Goal: Task Accomplishment & Management: Complete application form

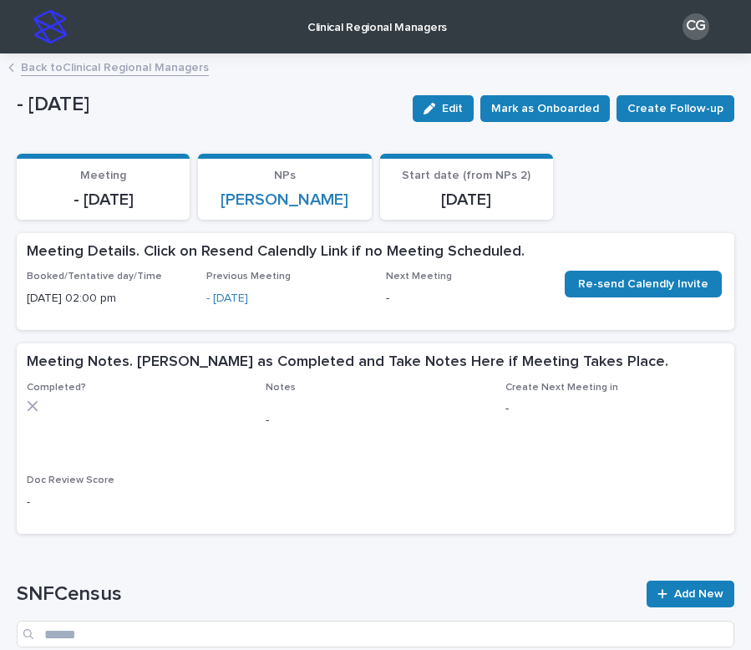
click at [46, 33] on img at bounding box center [49, 26] width 33 height 33
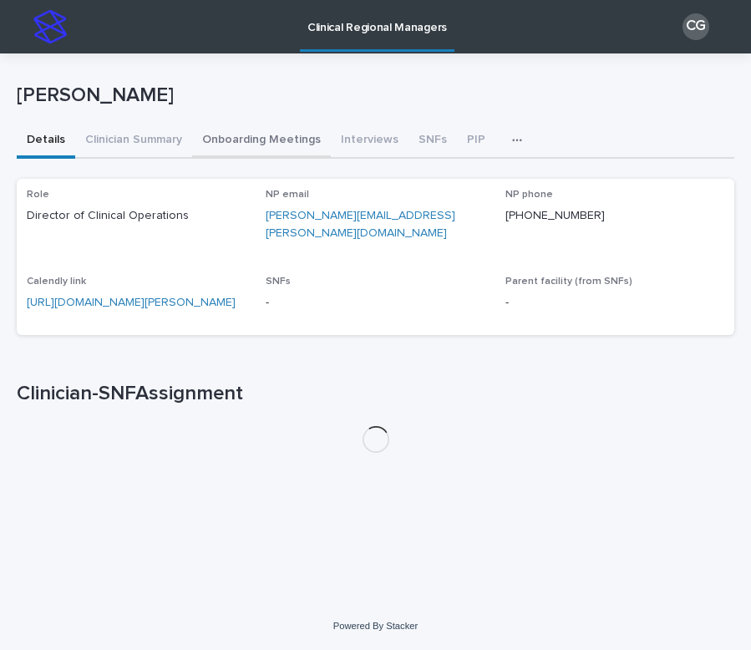
click at [217, 130] on button "Onboarding Meetings" at bounding box center [261, 141] width 139 height 35
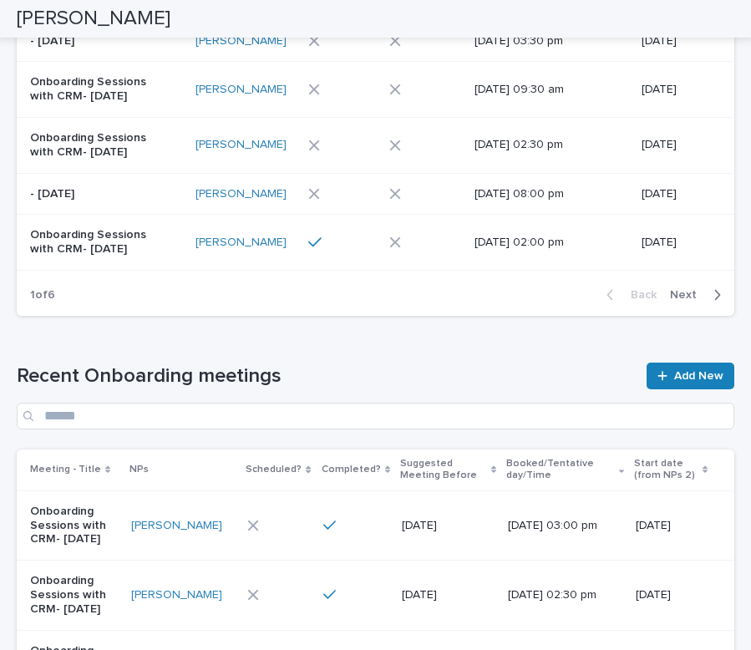
scroll to position [571, 0]
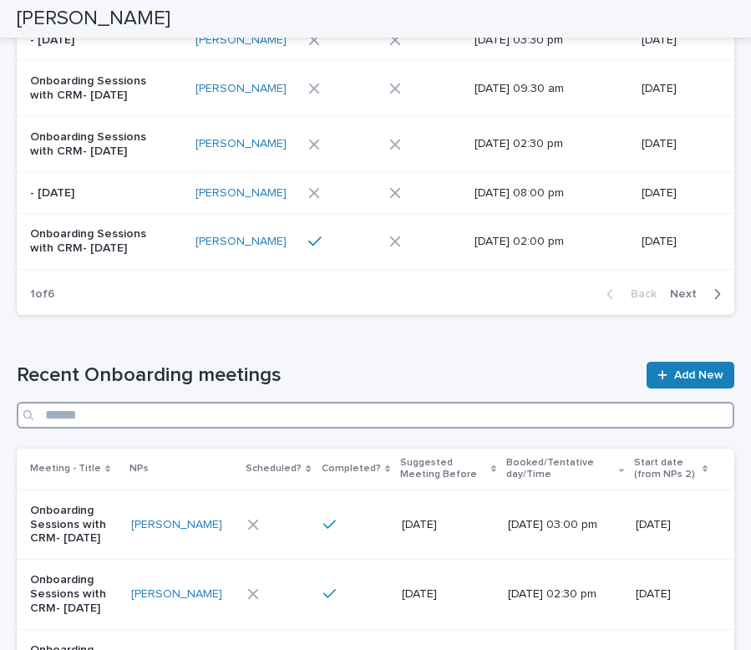
click at [336, 406] on input "Search" at bounding box center [375, 415] width 717 height 27
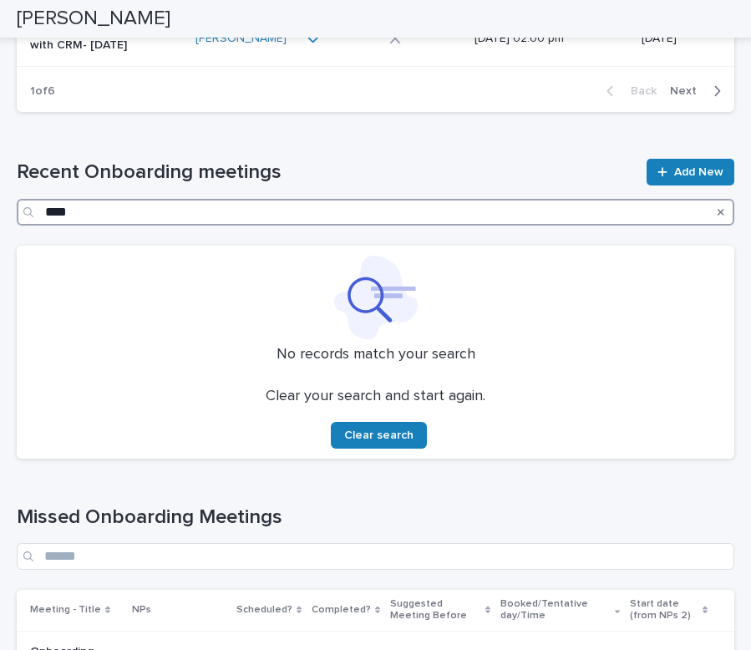
scroll to position [776, 0]
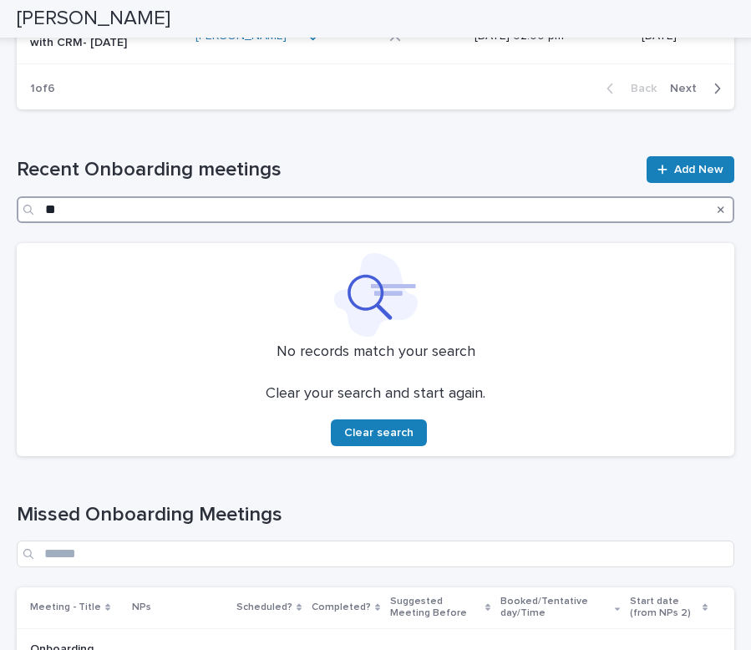
type input "*"
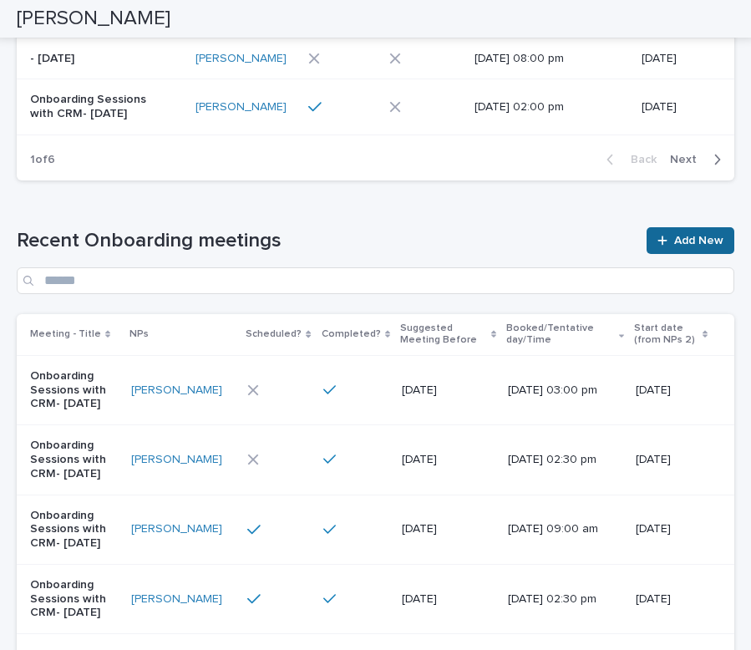
click at [694, 234] on link "Add New" at bounding box center [690, 240] width 88 height 27
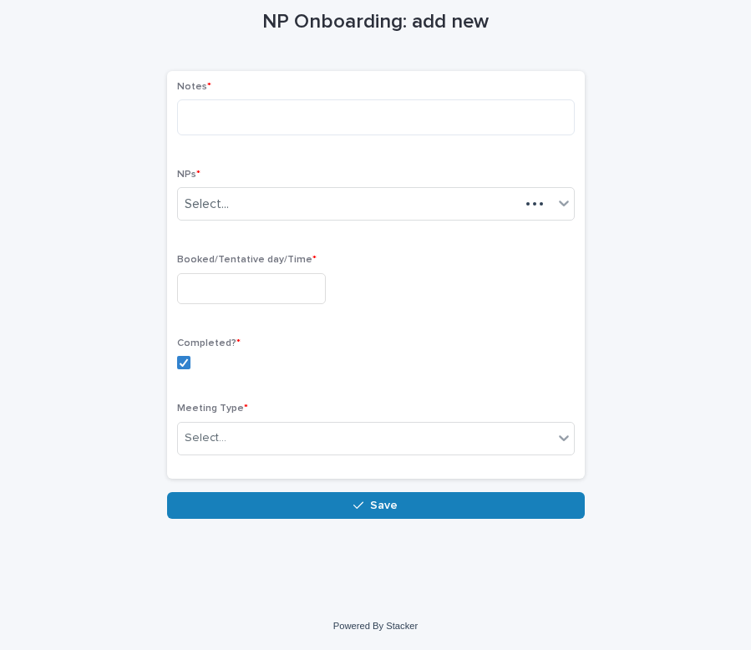
scroll to position [84, 0]
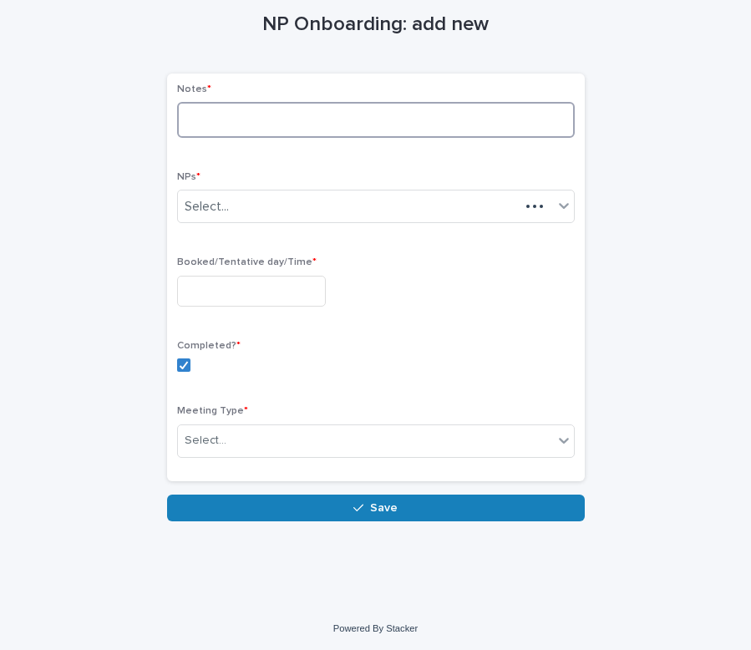
click at [331, 109] on textarea at bounding box center [375, 120] width 397 height 36
type textarea "*"
type textarea "**********"
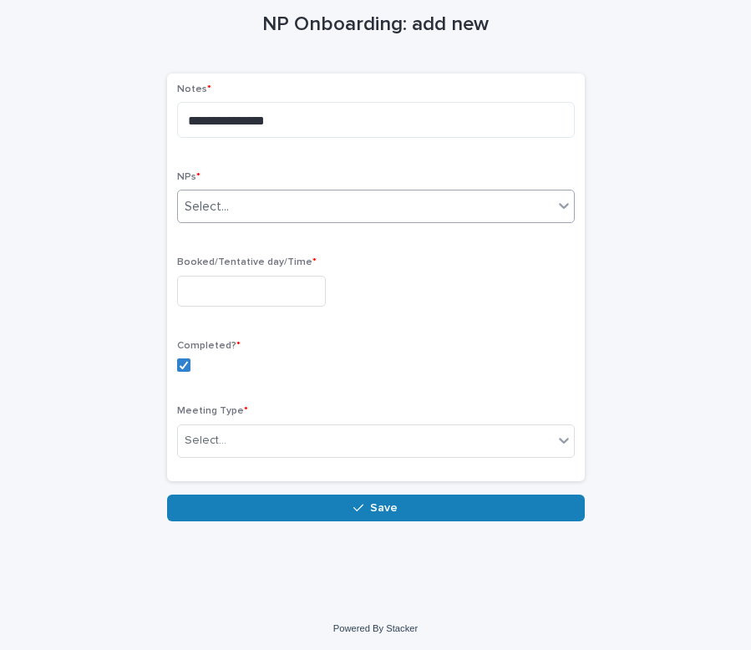
click at [311, 196] on div "Select..." at bounding box center [365, 207] width 375 height 28
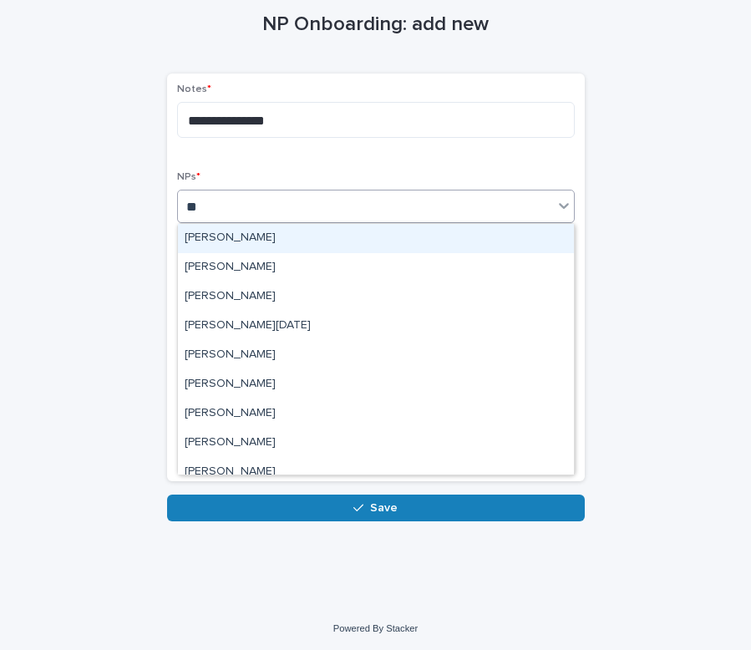
type input "***"
click at [314, 237] on div "[PERSON_NAME]" at bounding box center [376, 238] width 396 height 29
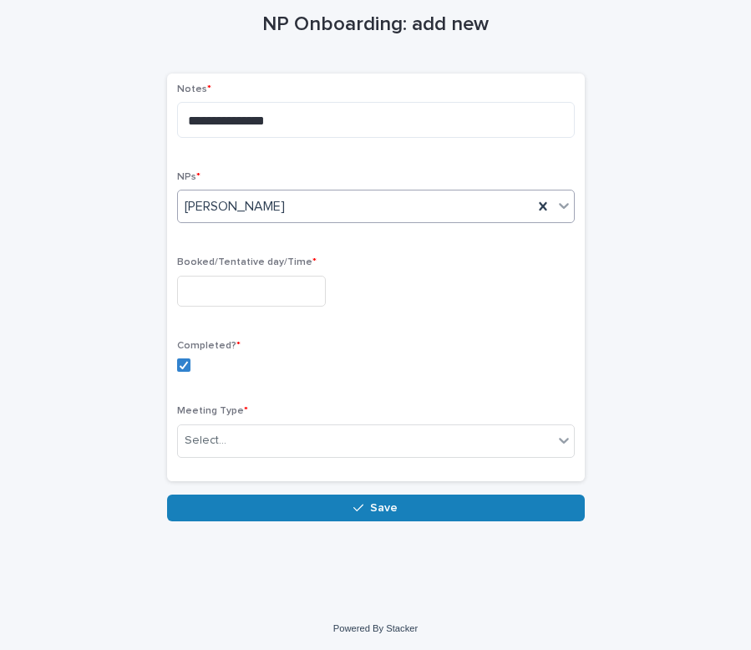
click at [261, 291] on input "text" at bounding box center [251, 291] width 149 height 31
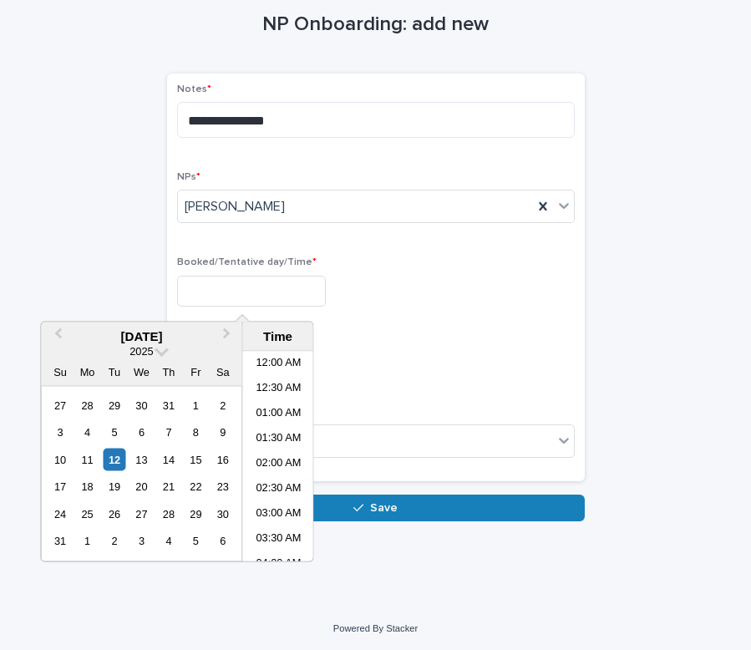
scroll to position [993, 0]
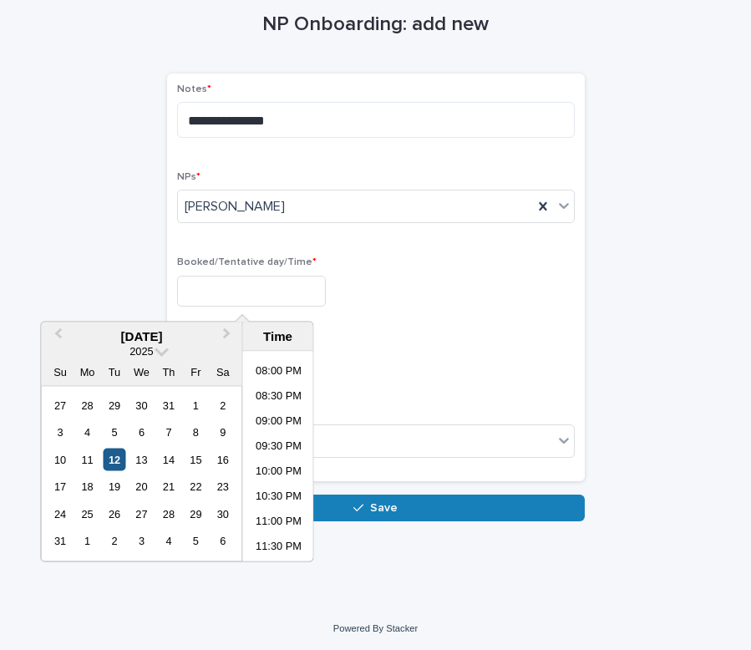
click at [116, 461] on div "12" at bounding box center [114, 459] width 23 height 23
type input "**********"
click at [401, 362] on label at bounding box center [375, 364] width 397 height 13
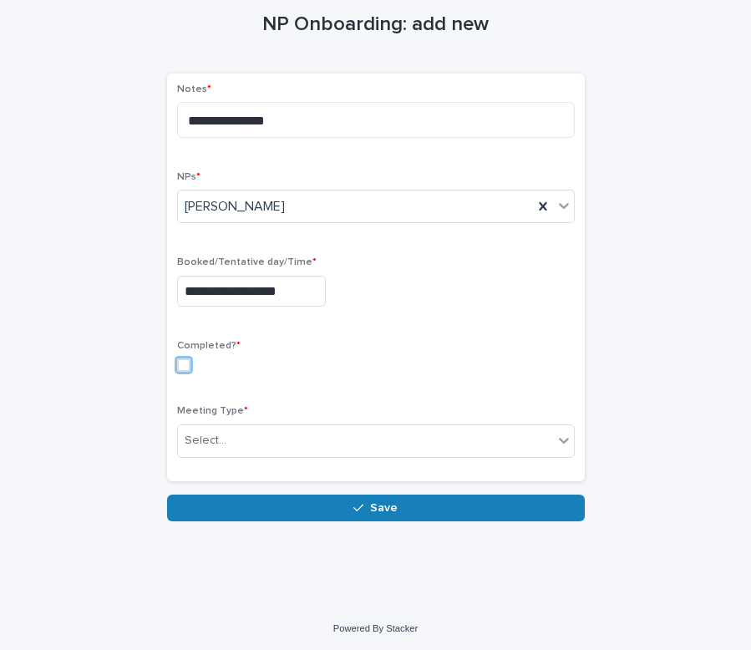
click at [186, 366] on span at bounding box center [183, 364] width 13 height 13
click at [210, 424] on div "Select..." at bounding box center [375, 440] width 397 height 33
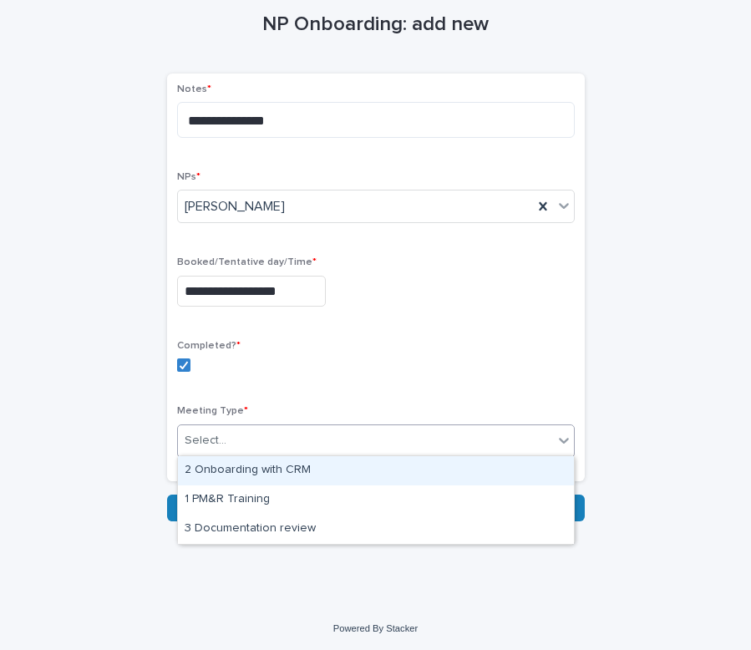
click at [225, 459] on div "2 Onboarding with CRM" at bounding box center [376, 470] width 396 height 29
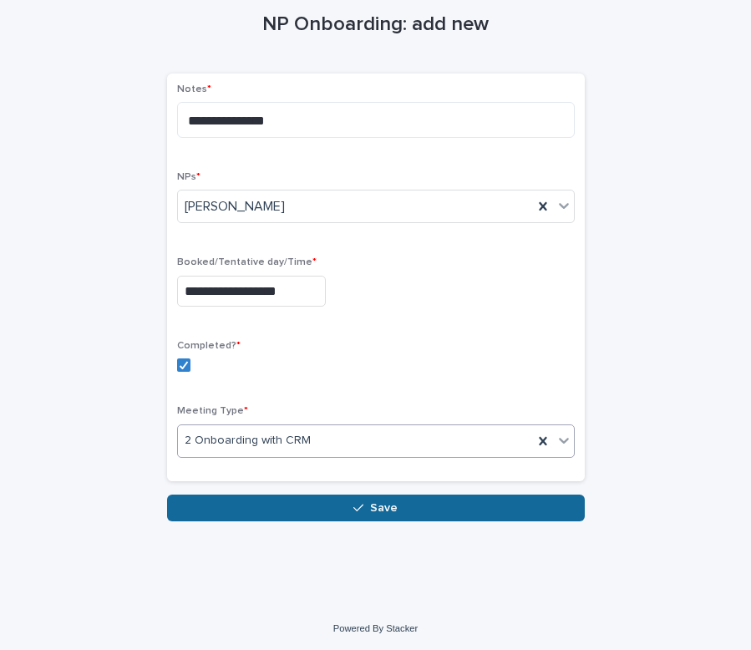
click at [243, 503] on button "Save" at bounding box center [375, 507] width 417 height 27
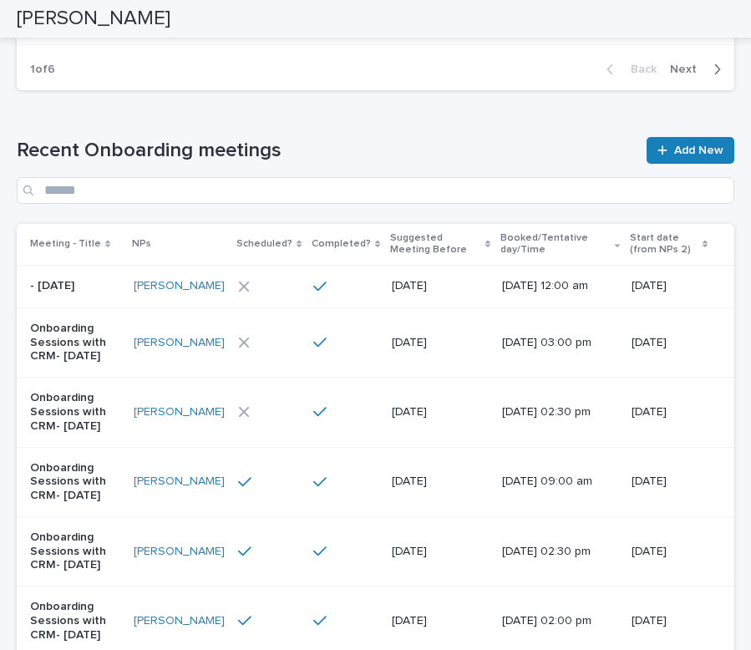
click at [522, 300] on div "[DATE] 12:00 am" at bounding box center [560, 286] width 116 height 28
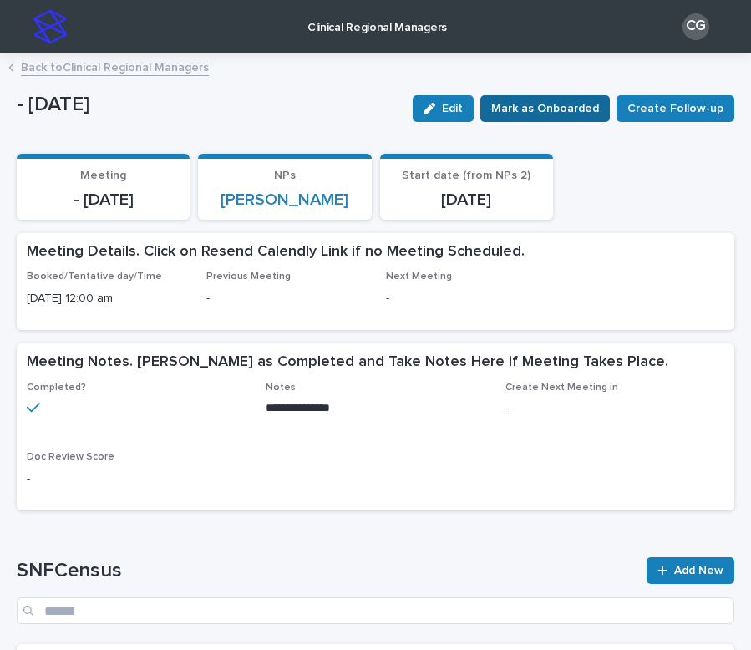
click at [553, 106] on span "Mark as Onboarded" at bounding box center [545, 108] width 108 height 17
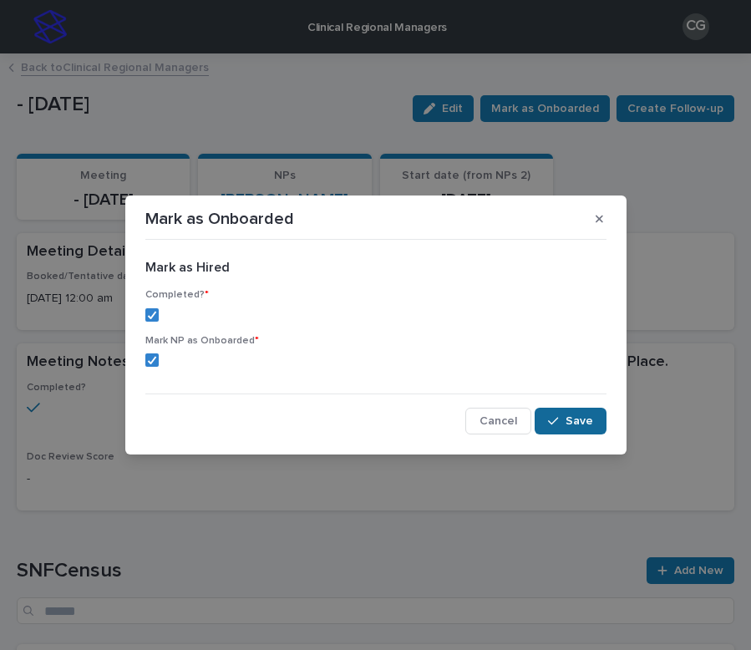
click at [579, 422] on span "Save" at bounding box center [579, 421] width 28 height 12
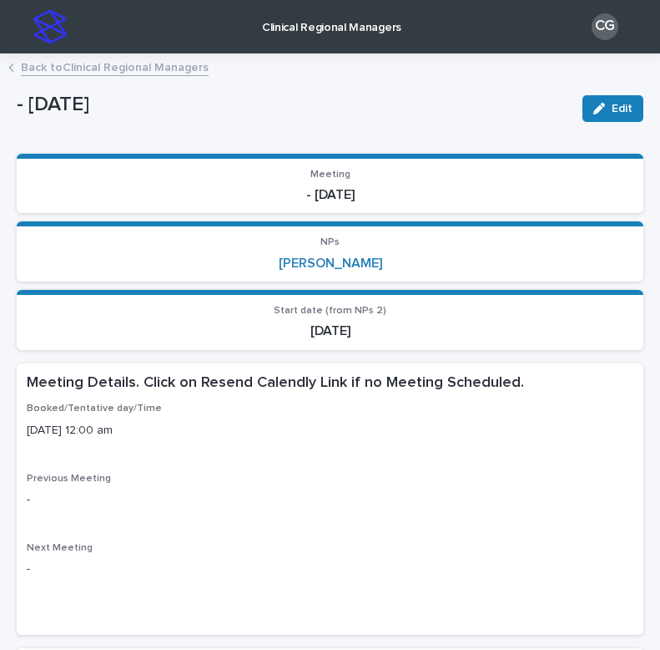
click at [175, 72] on link "Back to Clinical Regional Managers" at bounding box center [115, 66] width 188 height 19
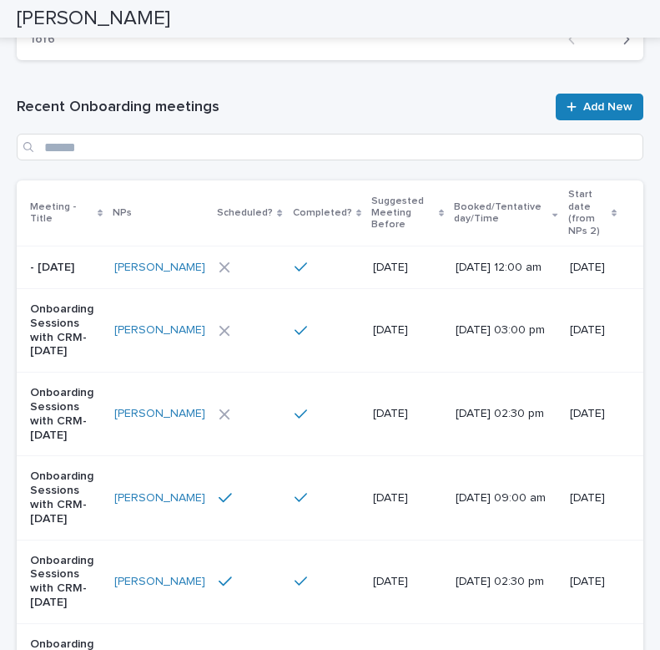
scroll to position [766, 0]
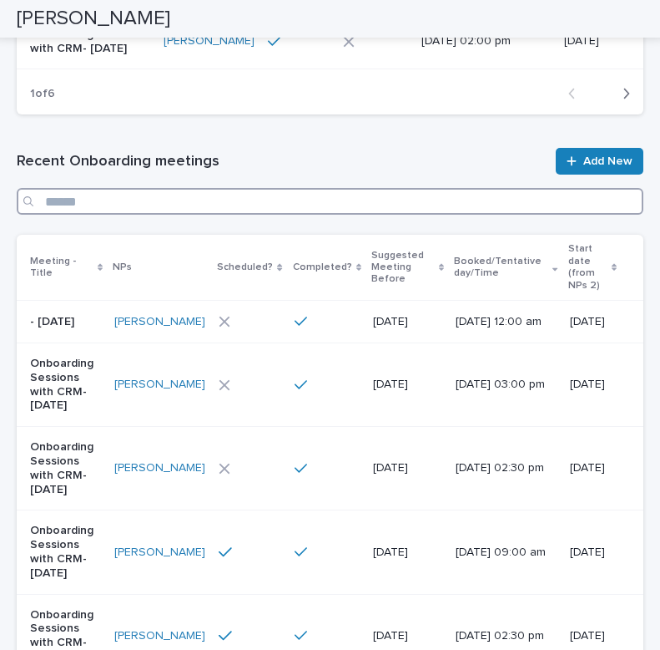
click at [224, 215] on input "Search" at bounding box center [330, 201] width 627 height 27
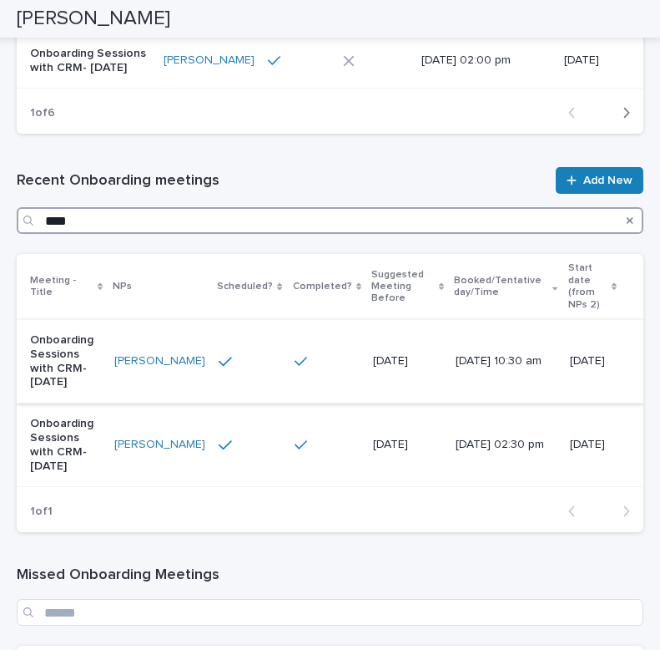
scroll to position [772, 0]
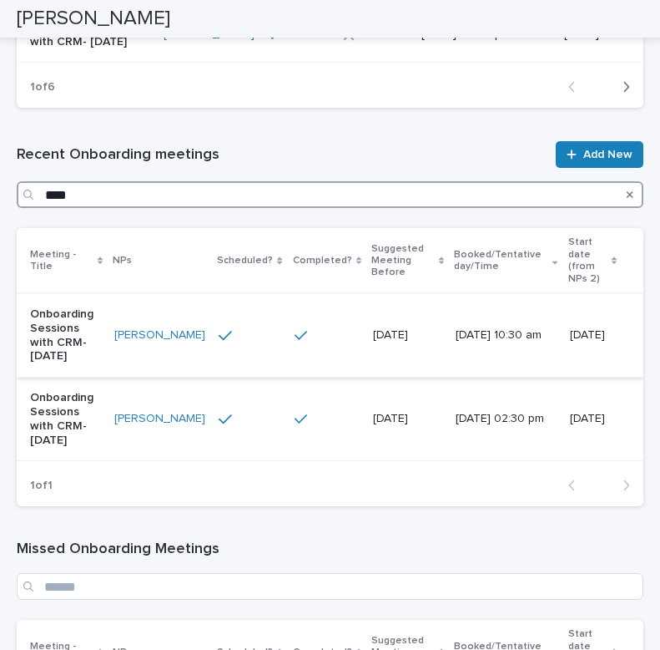
type input "****"
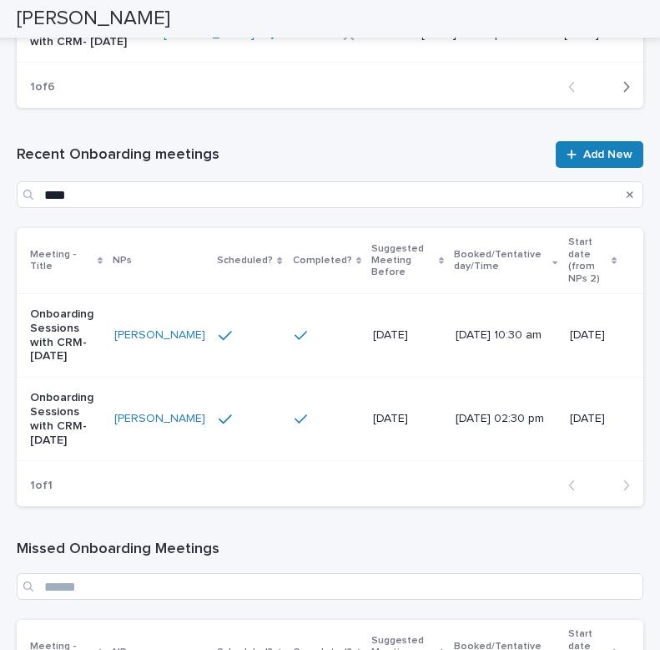
click at [322, 357] on td at bounding box center [327, 335] width 78 height 83
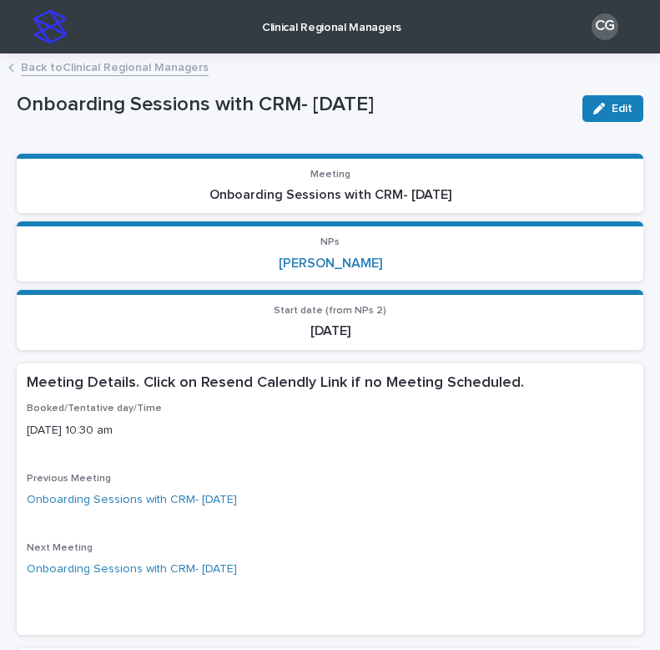
click at [110, 69] on link "Back to Clinical Regional Managers" at bounding box center [115, 66] width 188 height 19
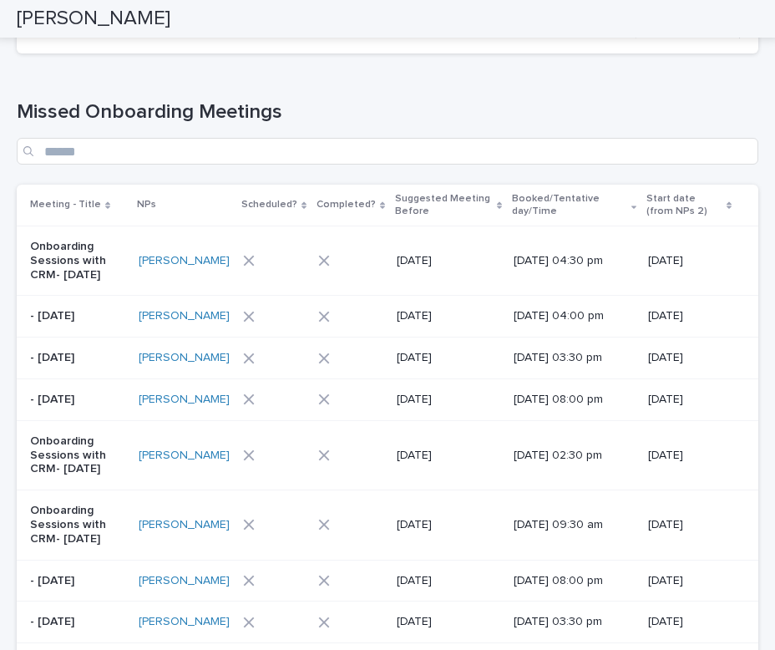
scroll to position [1617, 0]
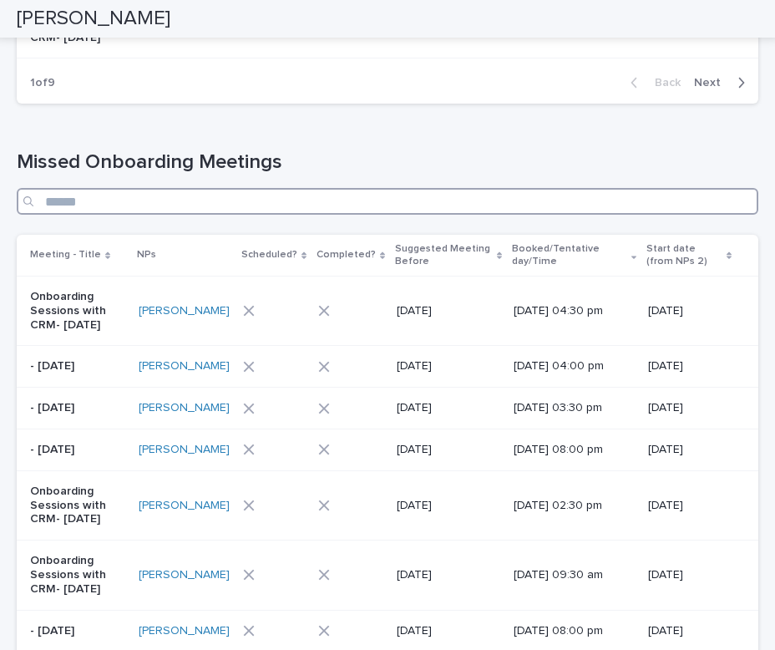
click at [253, 215] on input "Search" at bounding box center [387, 201] width 741 height 27
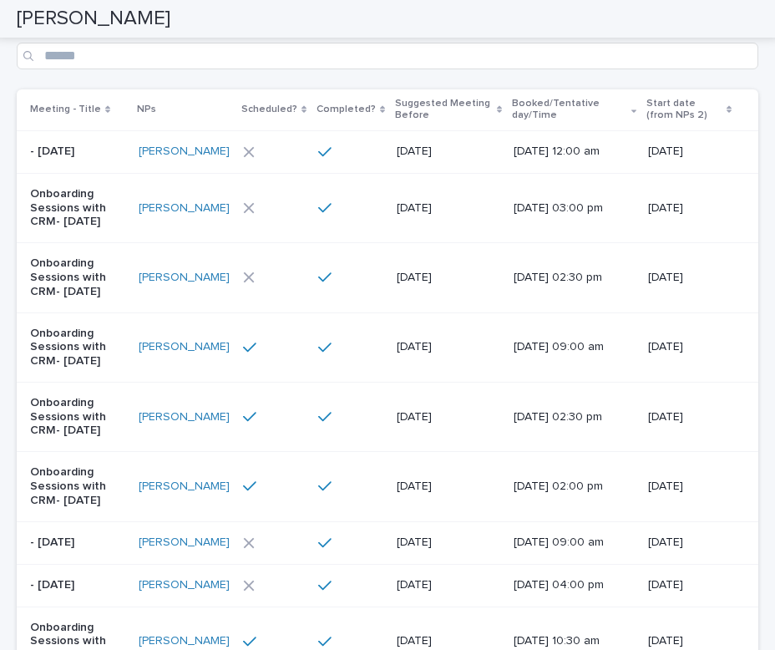
scroll to position [833, 0]
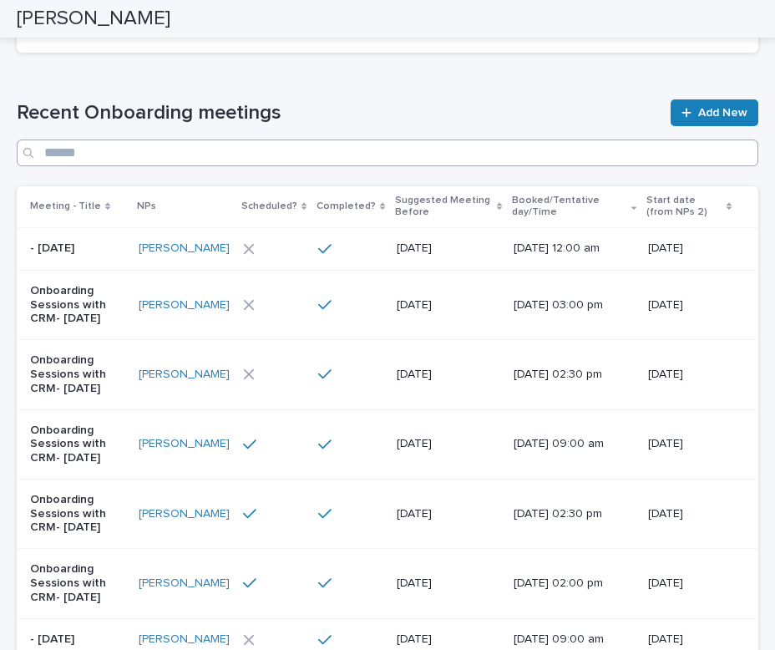
type input "*****"
click at [272, 154] on input "Search" at bounding box center [387, 152] width 741 height 27
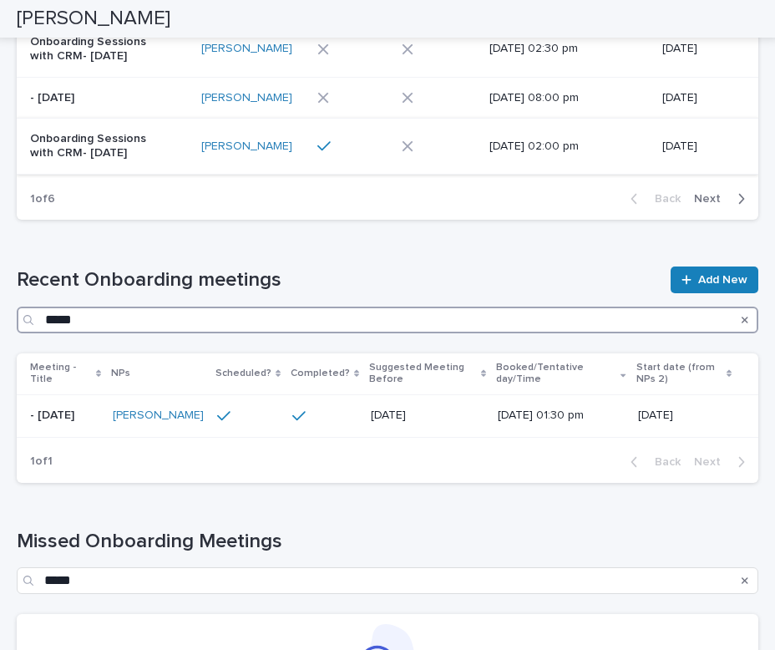
scroll to position [699, 0]
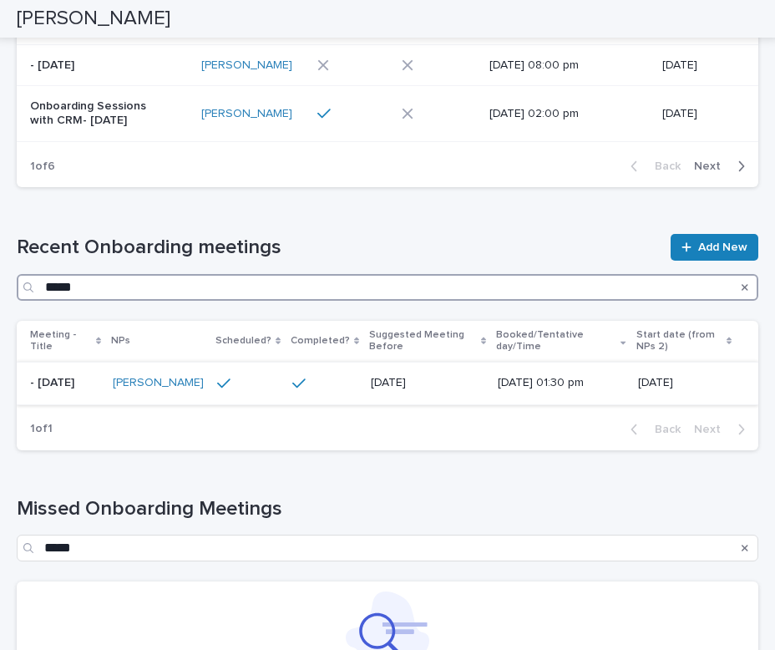
type input "*****"
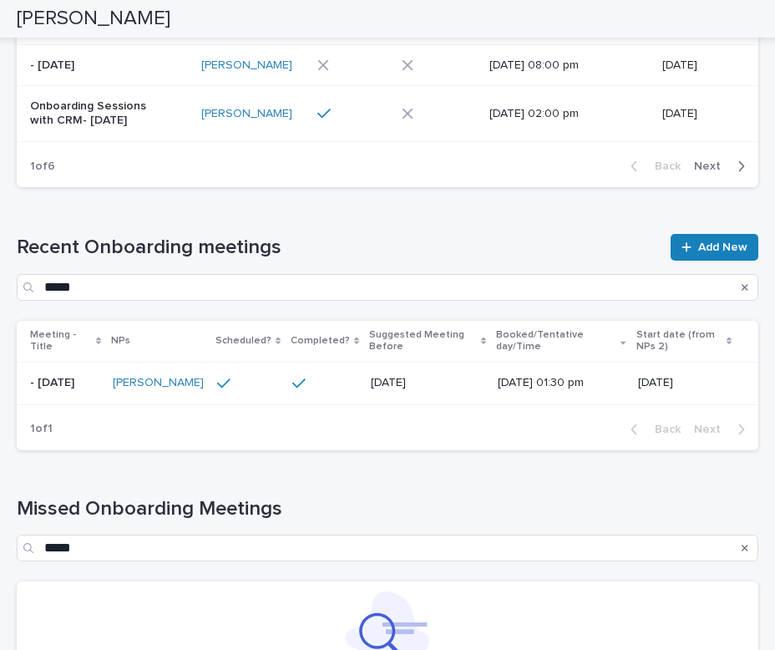
click at [379, 404] on td "[DATE]" at bounding box center [427, 383] width 127 height 43
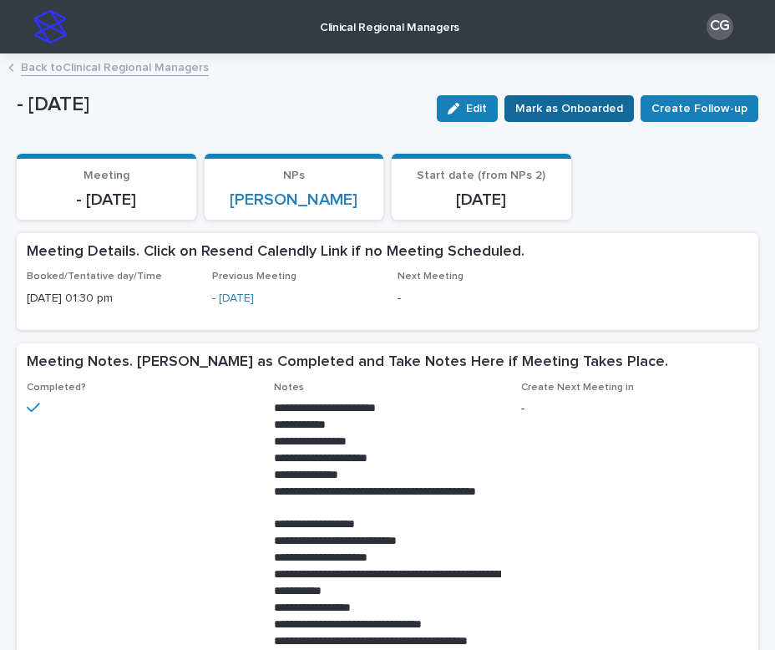
click at [584, 108] on span "Mark as Onboarded" at bounding box center [569, 108] width 108 height 17
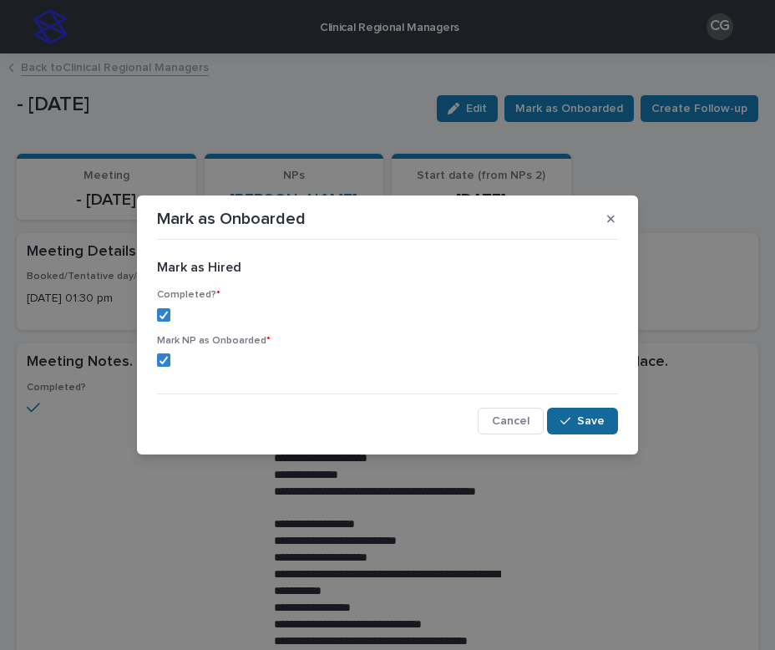
click at [576, 418] on div "button" at bounding box center [568, 421] width 17 height 12
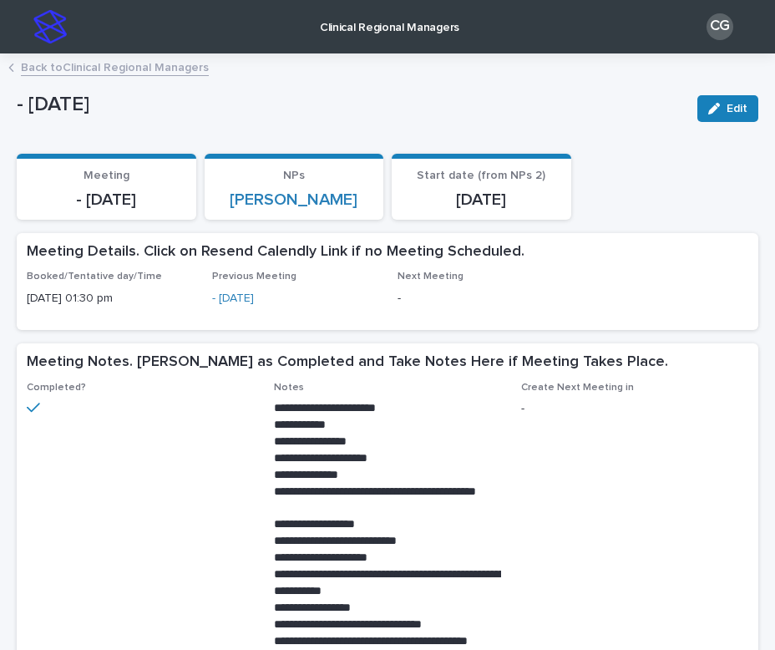
click at [129, 65] on link "Back to Clinical Regional Managers" at bounding box center [115, 66] width 188 height 19
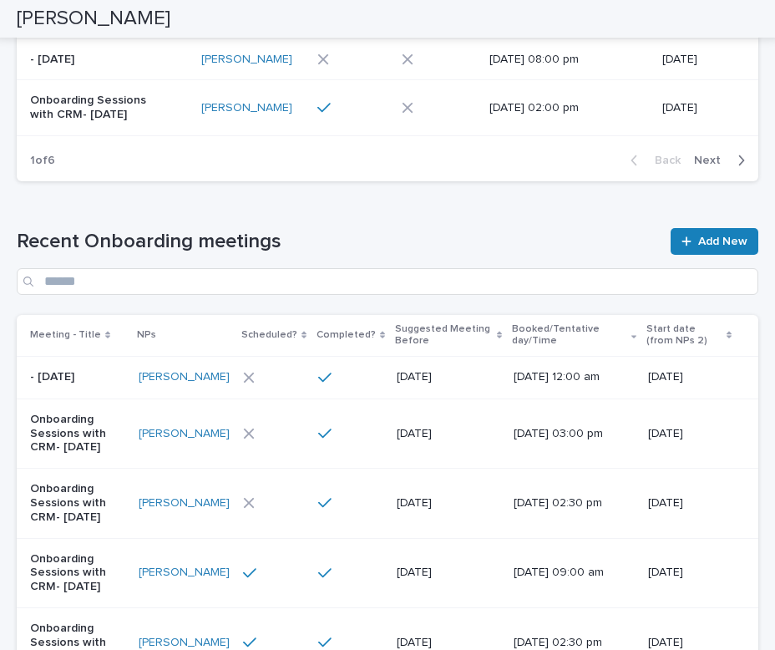
scroll to position [612, 0]
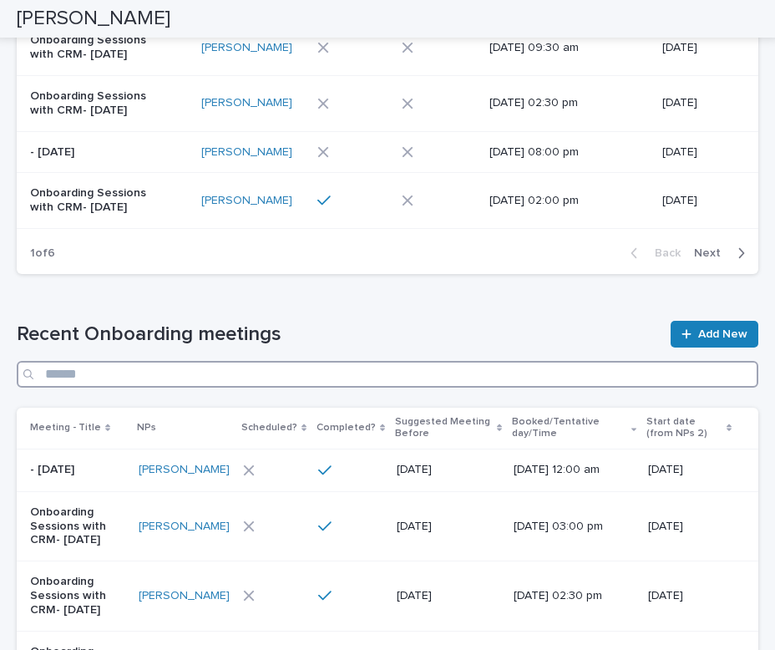
click at [276, 377] on input "Search" at bounding box center [387, 374] width 741 height 27
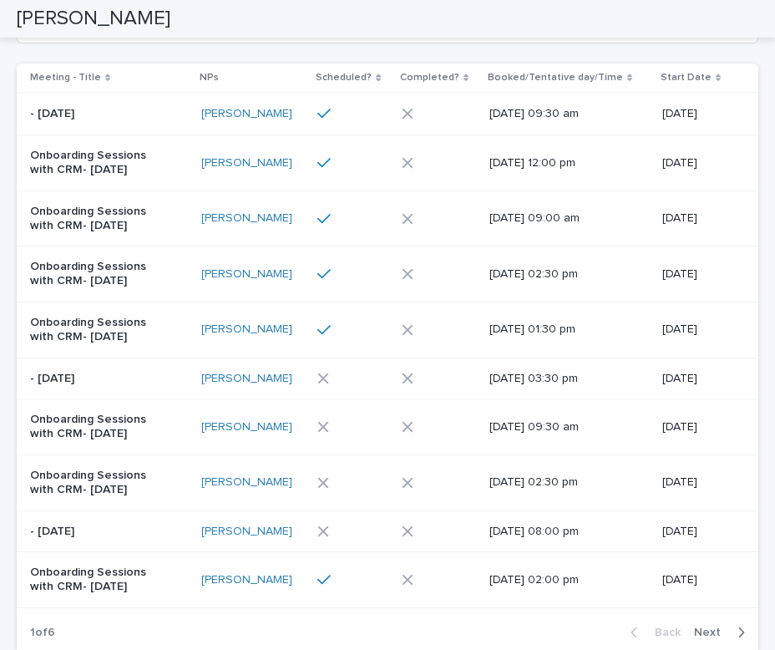
scroll to position [149, 0]
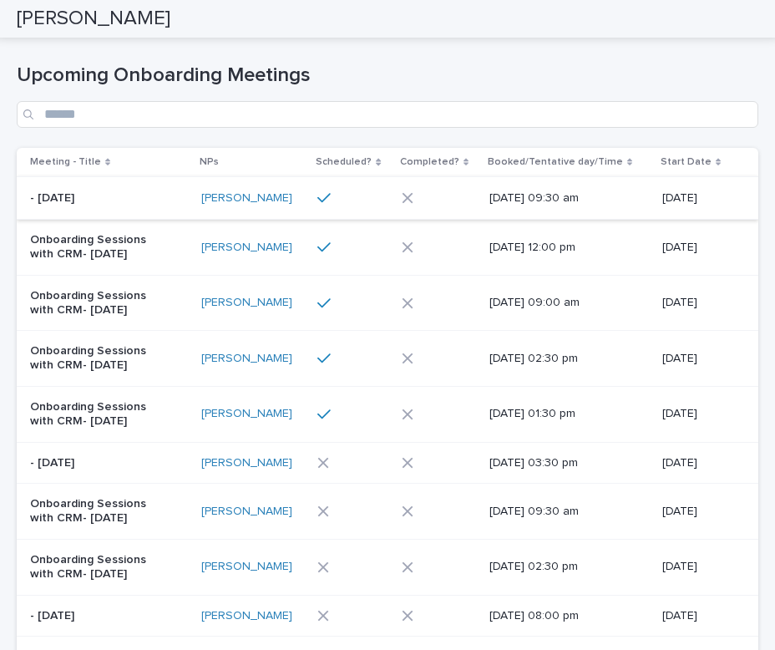
type input "****"
click at [154, 201] on p "- [DATE]" at bounding box center [99, 198] width 139 height 14
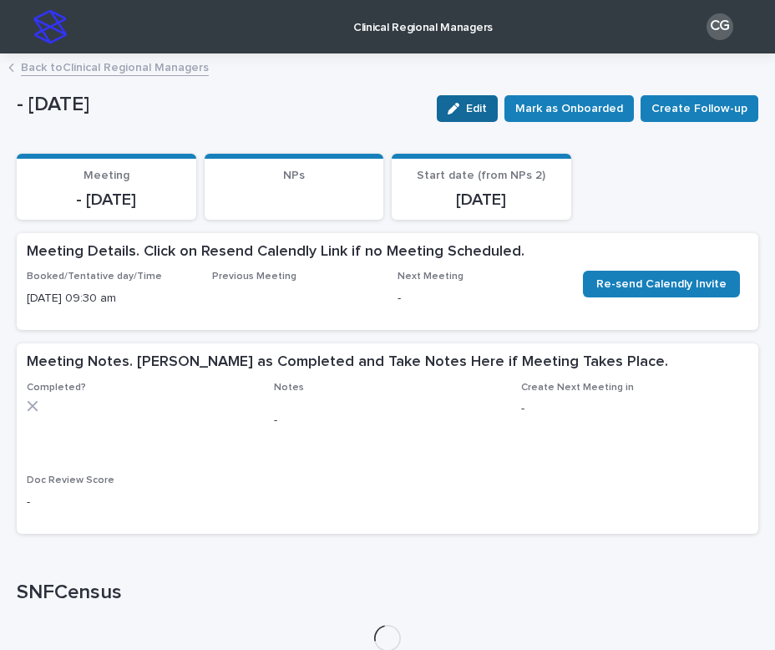
click at [487, 111] on span "Edit" at bounding box center [476, 109] width 21 height 12
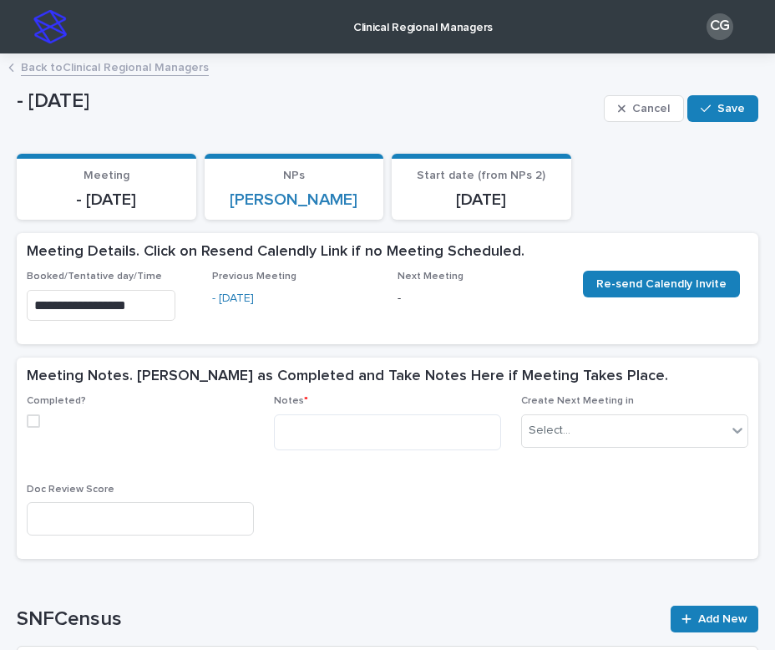
click at [78, 307] on input "**********" at bounding box center [101, 305] width 149 height 31
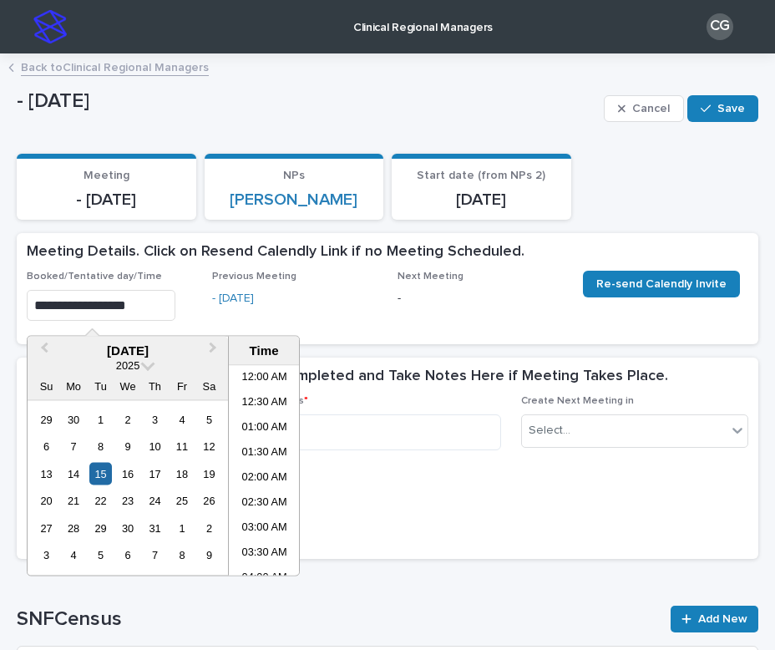
scroll to position [383, 0]
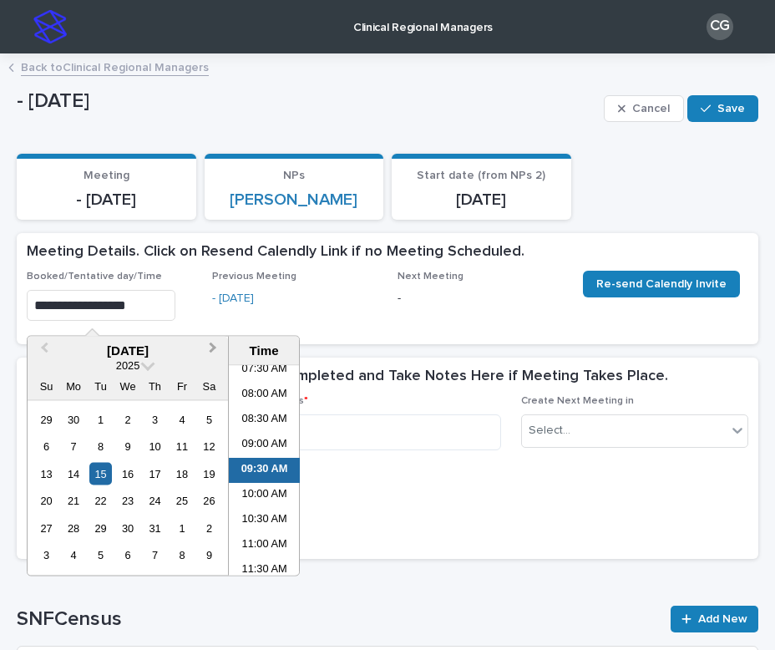
click at [213, 346] on span "Next Month" at bounding box center [213, 350] width 0 height 23
click at [124, 483] on div "13" at bounding box center [127, 473] width 23 height 23
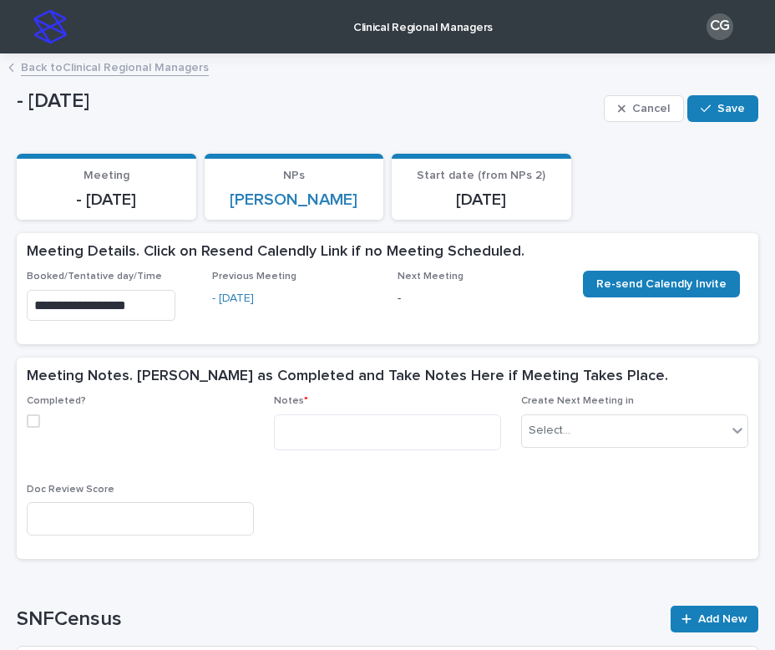
click at [383, 458] on div "Notes *" at bounding box center [387, 429] width 227 height 68
click at [29, 419] on span at bounding box center [33, 420] width 13 height 13
click at [118, 296] on input "**********" at bounding box center [101, 305] width 149 height 31
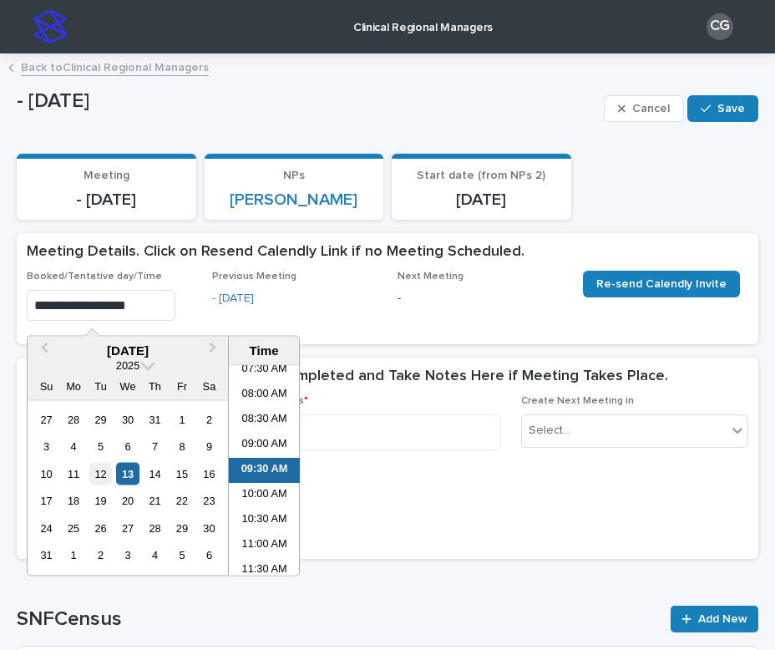
click at [99, 473] on div "12" at bounding box center [100, 473] width 23 height 23
type input "**********"
click at [382, 483] on div "Completed? Notes * Create Next Meeting in Select... Doc Review Score" at bounding box center [387, 472] width 721 height 154
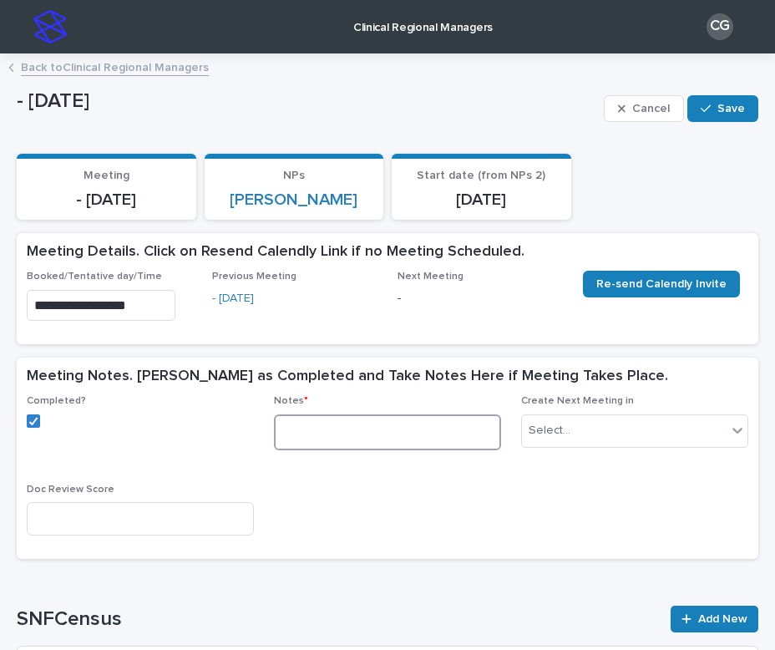
click at [361, 428] on textarea at bounding box center [387, 432] width 227 height 36
type textarea "**********"
click at [483, 530] on div "**********" at bounding box center [387, 472] width 721 height 154
click at [724, 114] on span "Save" at bounding box center [731, 109] width 28 height 12
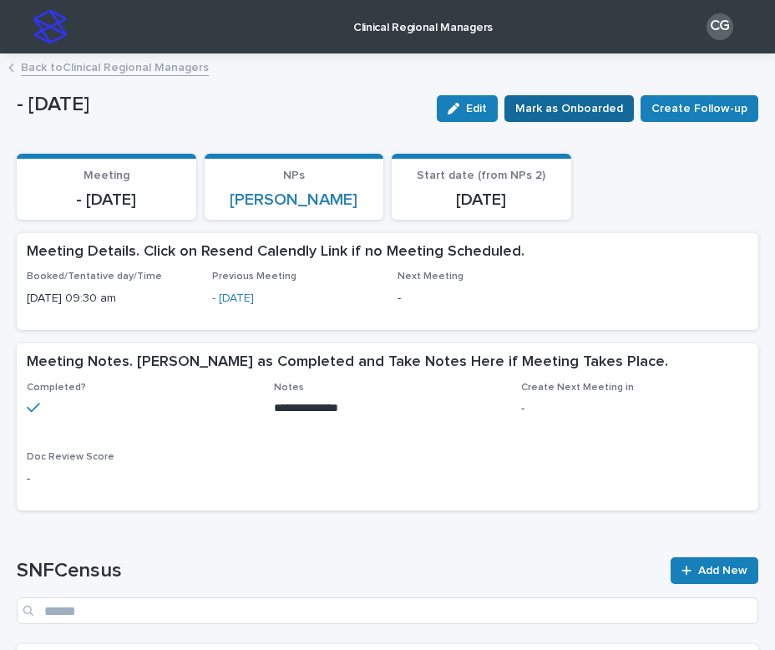
click at [594, 107] on span "Mark as Onboarded" at bounding box center [569, 108] width 108 height 17
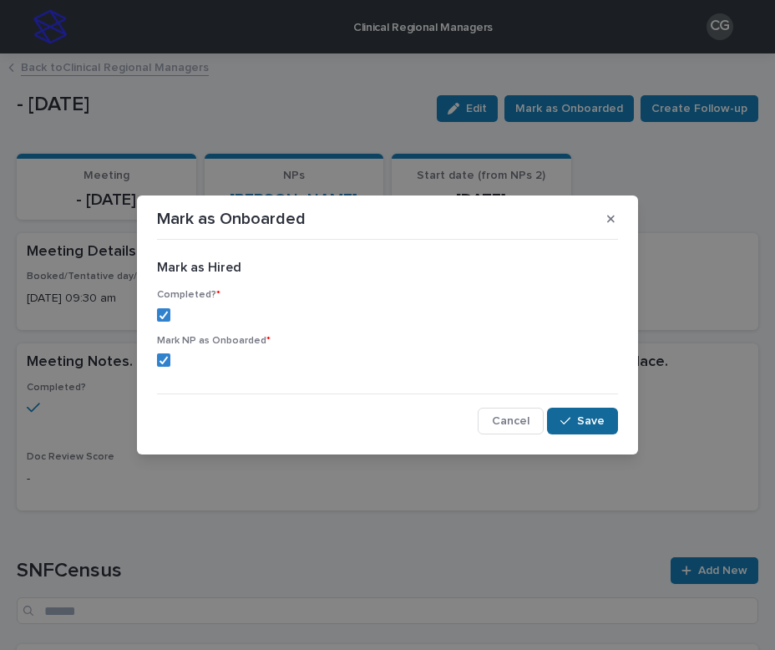
click at [577, 426] on button "Save" at bounding box center [582, 420] width 71 height 27
